Goal: Use online tool/utility: Utilize a website feature to perform a specific function

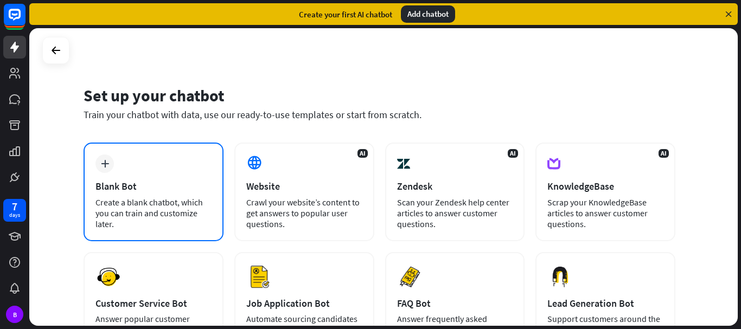
click at [105, 164] on icon "plus" at bounding box center [105, 164] width 8 height 8
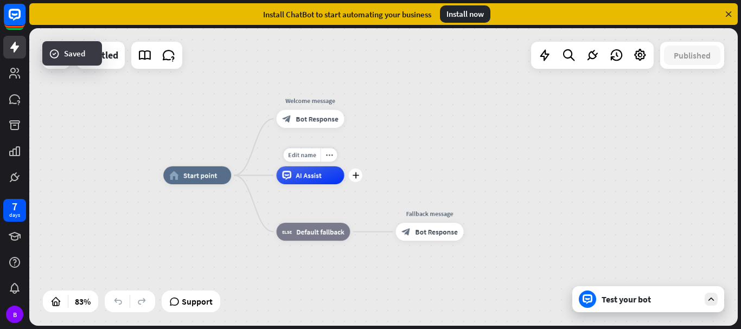
click at [291, 173] on icon at bounding box center [286, 175] width 9 height 9
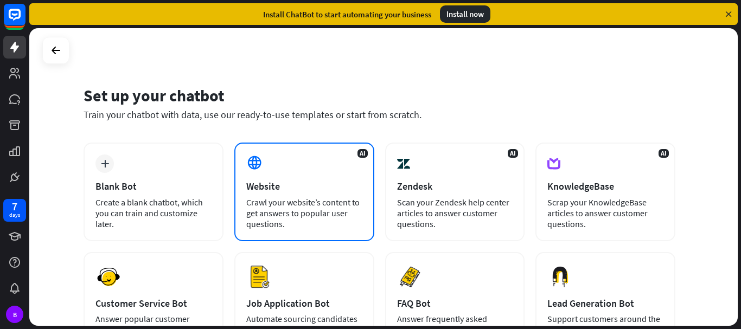
click at [305, 165] on div "AI Website Crawl your website’s content to get answers to popular user question…" at bounding box center [304, 192] width 140 height 99
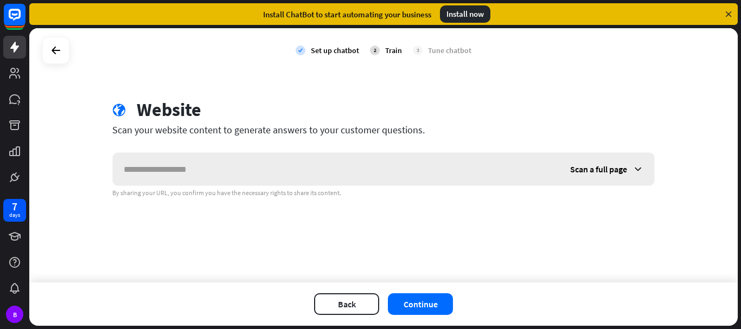
click at [305, 165] on input "text" at bounding box center [336, 169] width 446 height 33
click at [41, 48] on div "check Set up chatbot 2 Train 3 Tune chatbot" at bounding box center [383, 50] width 708 height 44
click at [45, 52] on div at bounding box center [55, 50] width 27 height 27
click at [53, 53] on icon at bounding box center [55, 50] width 13 height 13
